Goal: Transaction & Acquisition: Purchase product/service

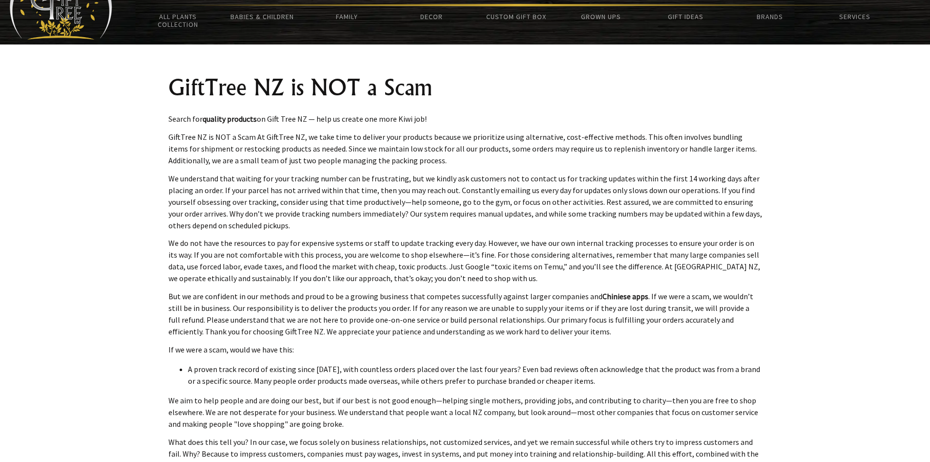
scroll to position [60, 0]
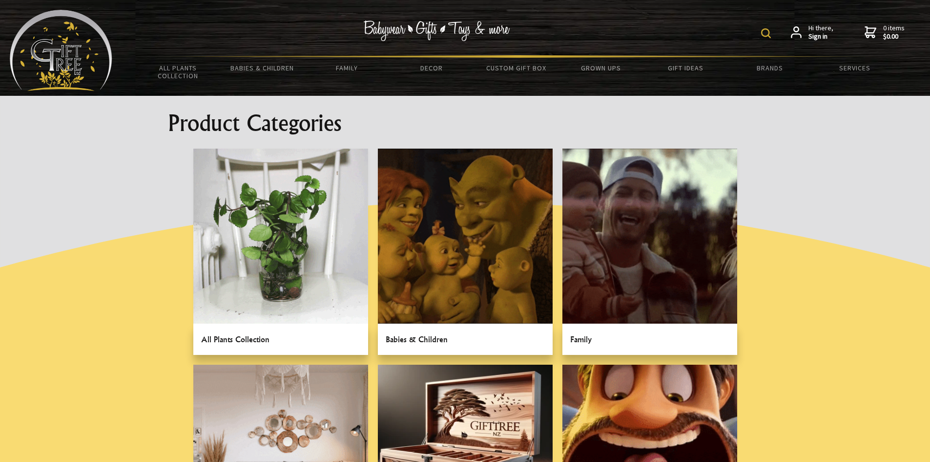
drag, startPoint x: 0, startPoint y: 0, endPoint x: 441, endPoint y: 336, distance: 554.4
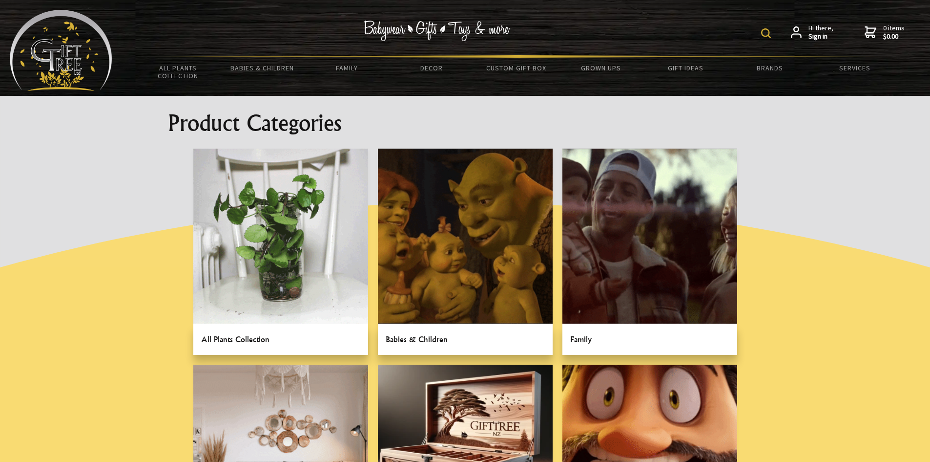
click at [441, 336] on link at bounding box center [465, 251] width 175 height 206
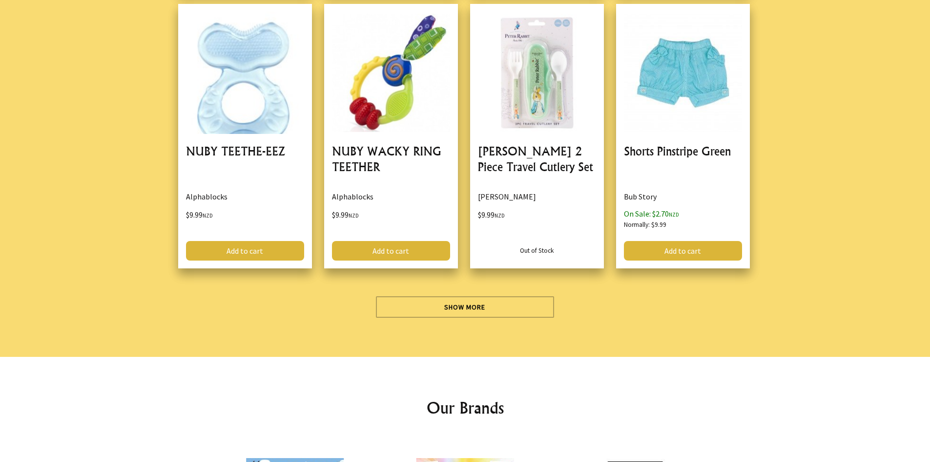
scroll to position [2746, 0]
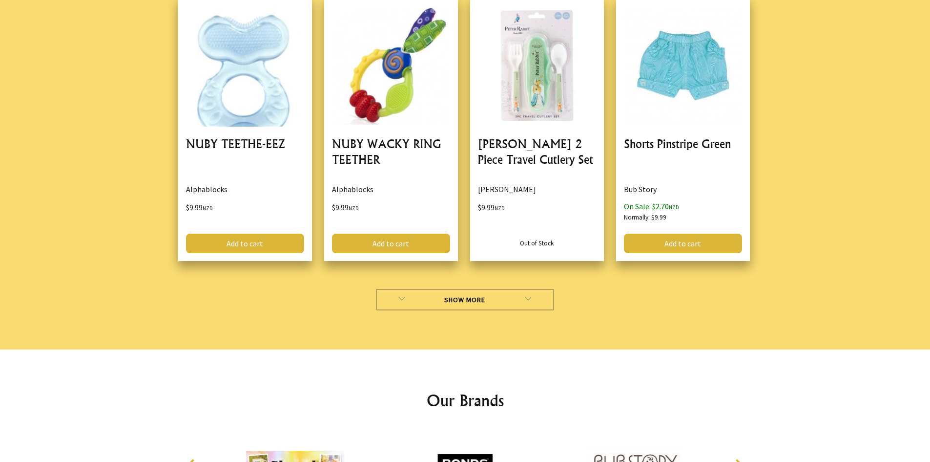
click at [473, 304] on link "Show More" at bounding box center [465, 299] width 178 height 21
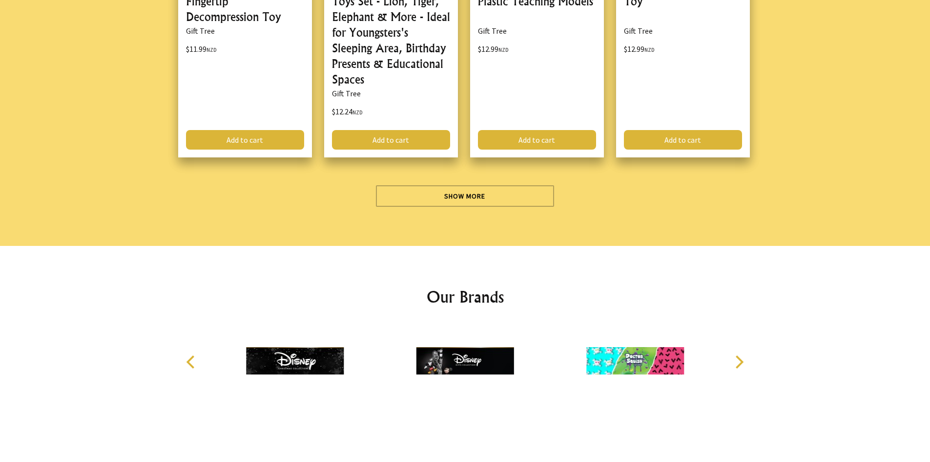
scroll to position [5713, 0]
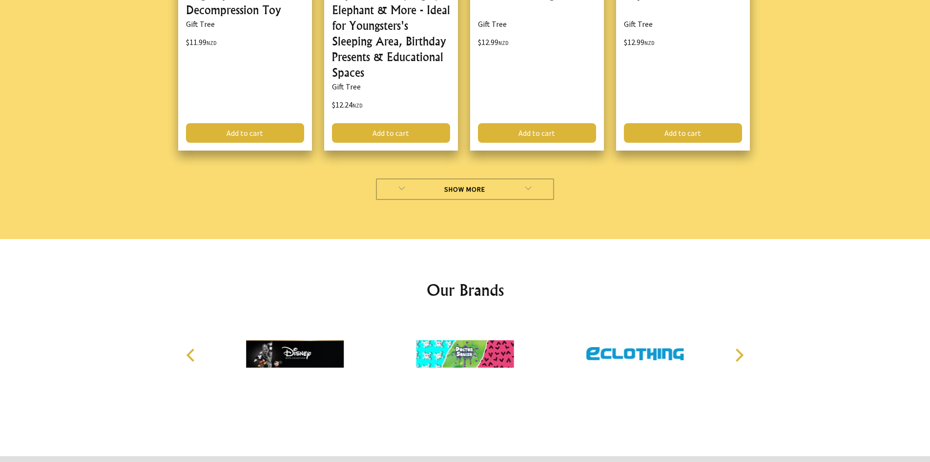
click at [459, 189] on link "Show More" at bounding box center [465, 188] width 178 height 21
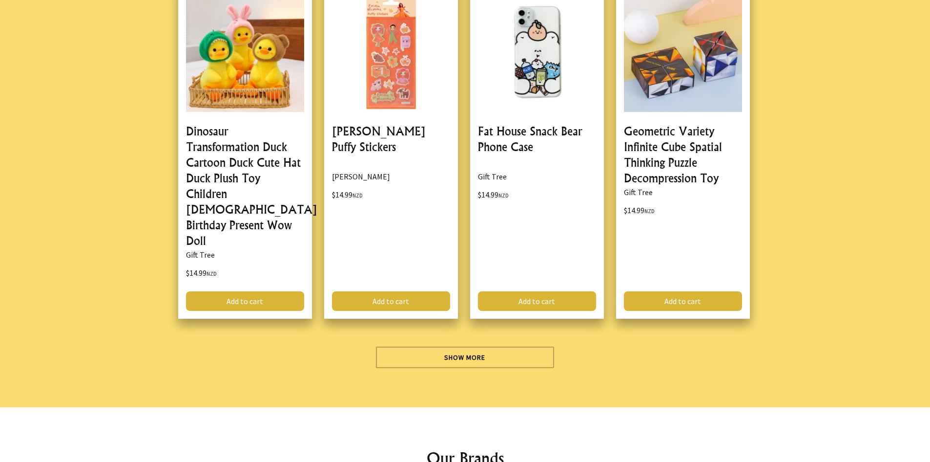
scroll to position [8471, 0]
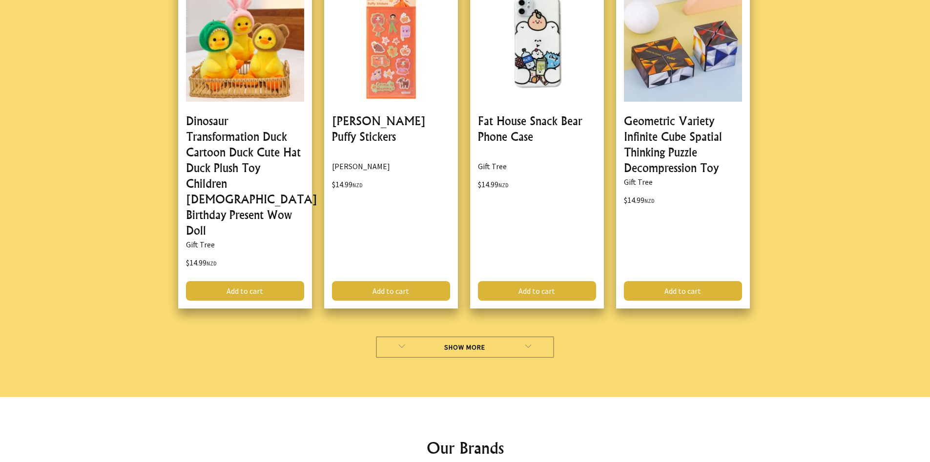
click at [441, 336] on link "Show More" at bounding box center [465, 346] width 178 height 21
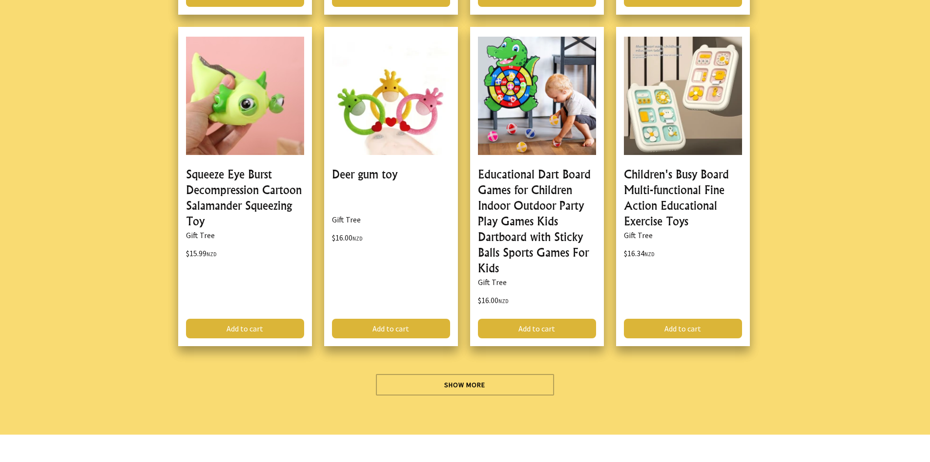
scroll to position [11434, 0]
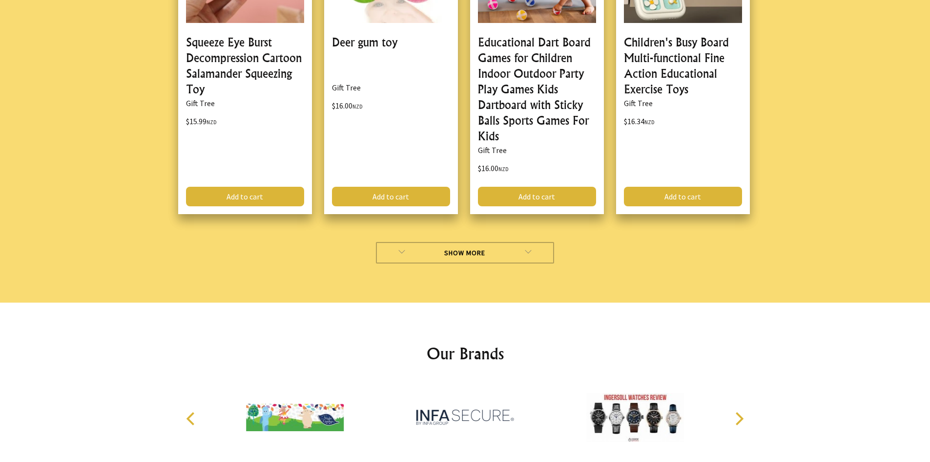
click at [462, 242] on link "Show More" at bounding box center [465, 252] width 178 height 21
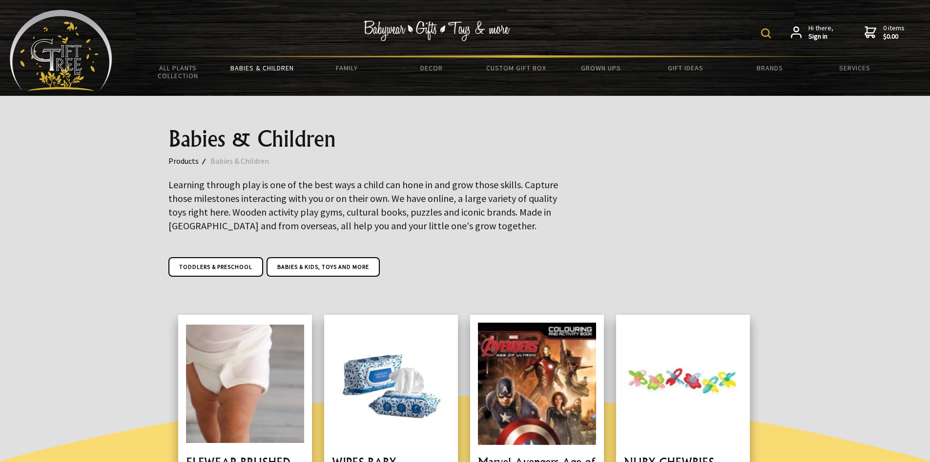
click at [765, 32] on img at bounding box center [766, 33] width 10 height 10
type input "pads for buggy straps"
click at [686, 29] on img at bounding box center [687, 33] width 10 height 10
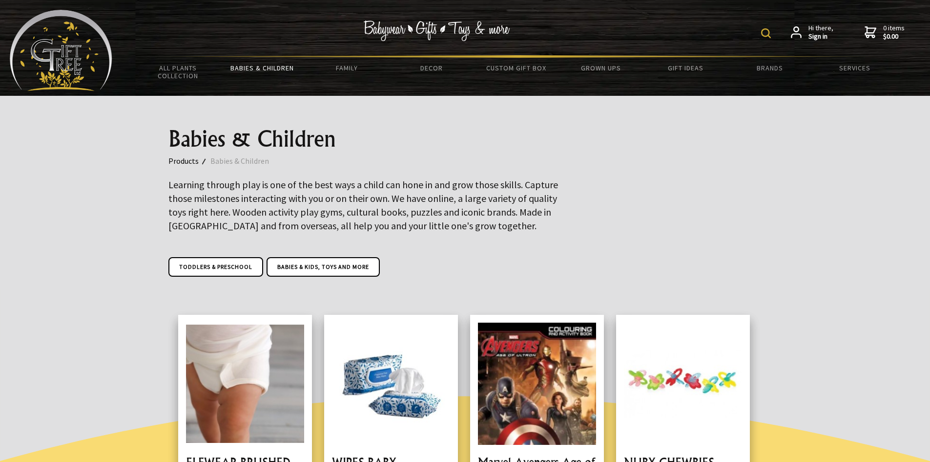
click at [680, 28] on div "pads for buggy straps Hi there, Sign in 0 items $0.00" at bounding box center [516, 32] width 808 height 45
click at [763, 30] on img at bounding box center [766, 33] width 10 height 10
click at [686, 35] on img at bounding box center [687, 33] width 10 height 10
click at [764, 33] on img at bounding box center [766, 33] width 10 height 10
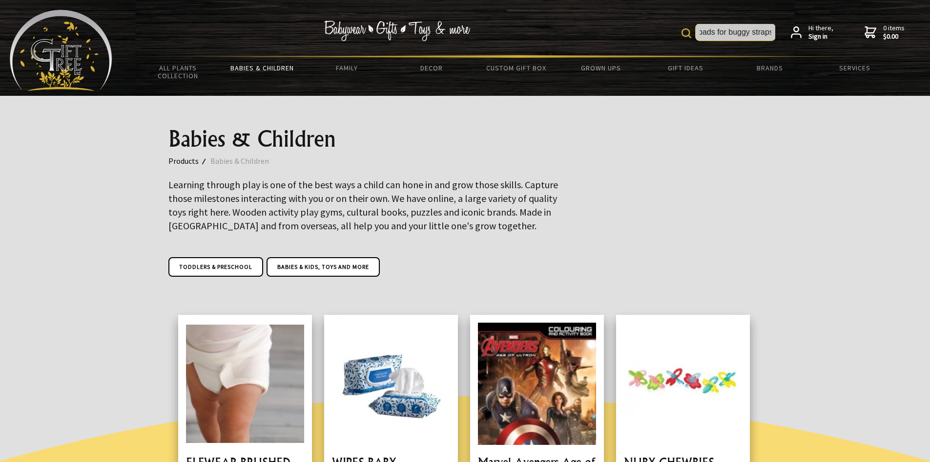
click at [766, 32] on input "pads for buggy straps" at bounding box center [736, 32] width 80 height 17
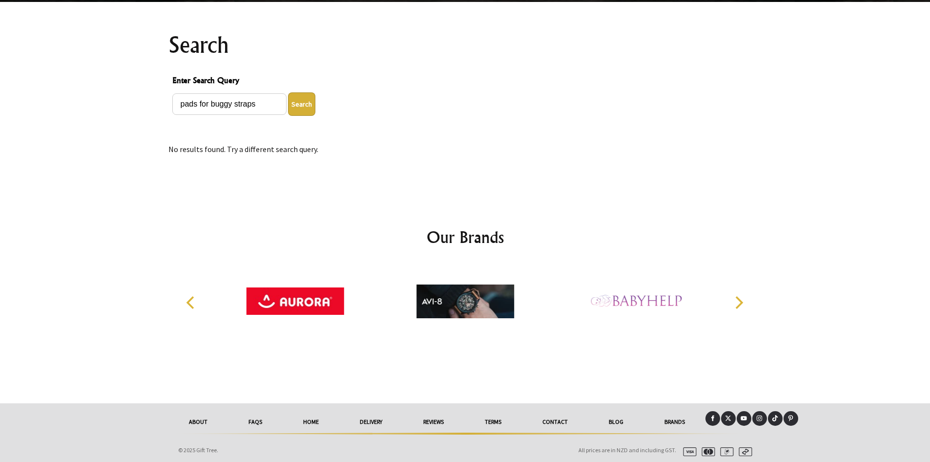
scroll to position [98, 0]
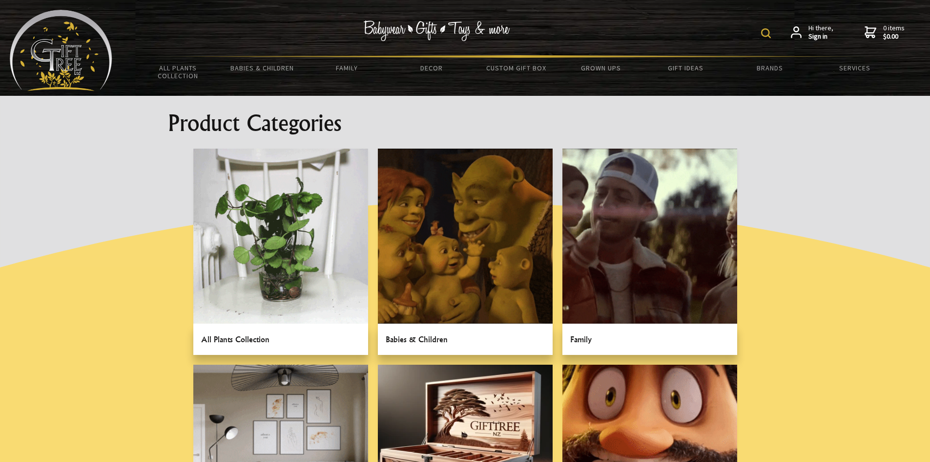
click at [689, 32] on div "Hi there, Sign in 0 items $0.00" at bounding box center [516, 32] width 808 height 45
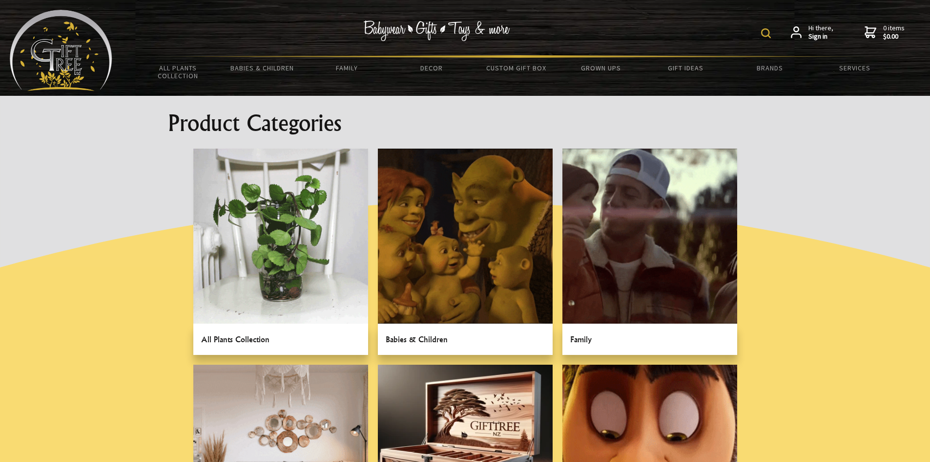
click at [766, 34] on img at bounding box center [766, 33] width 10 height 10
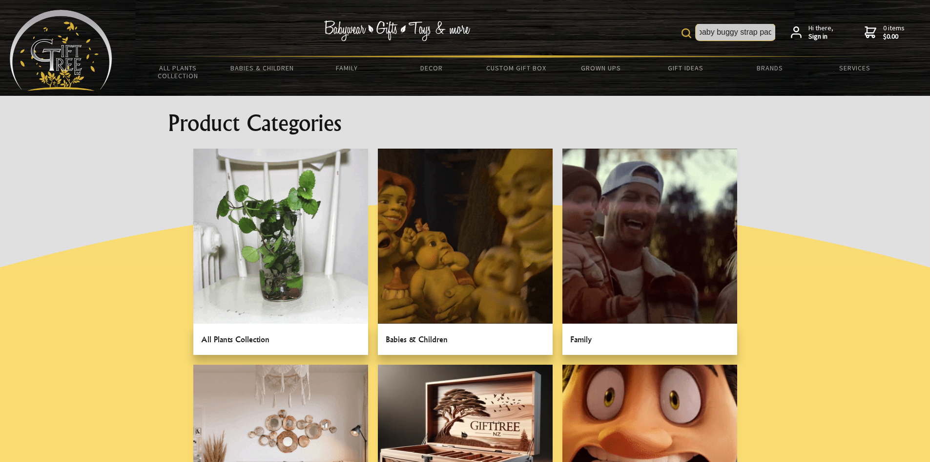
scroll to position [0, 6]
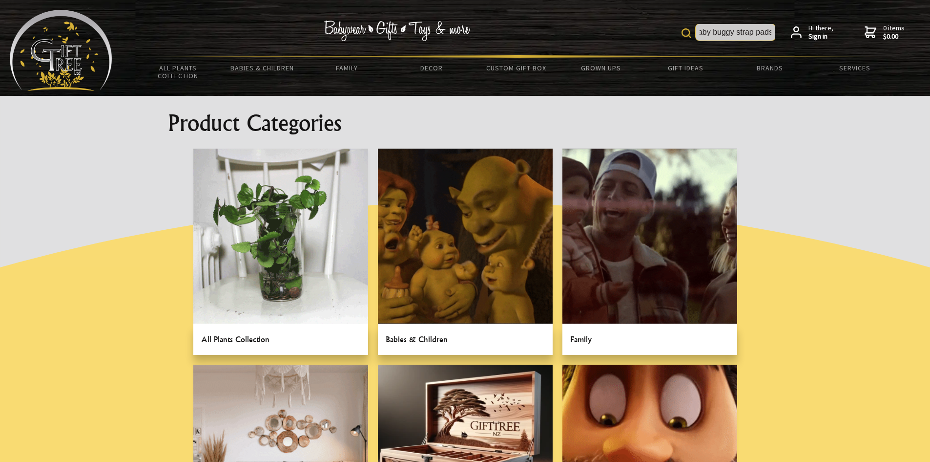
type input "baby buggy strap pads"
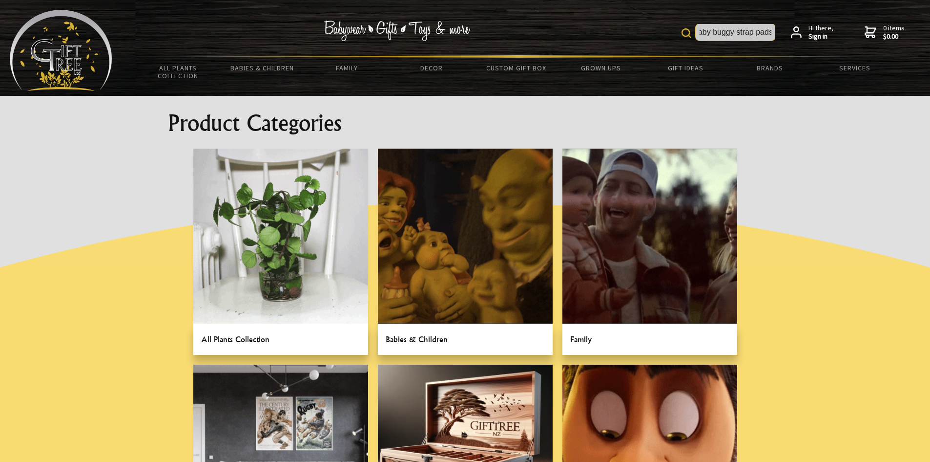
scroll to position [0, 5]
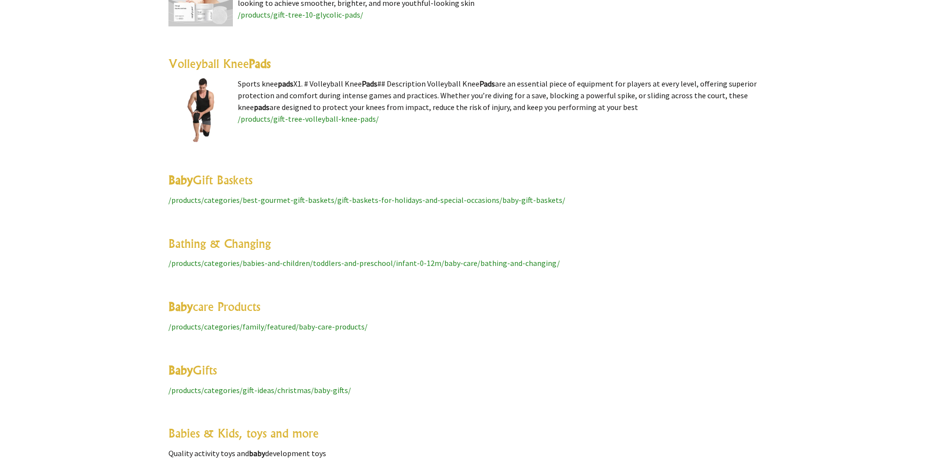
scroll to position [3301, 0]
